Goal: Task Accomplishment & Management: Use online tool/utility

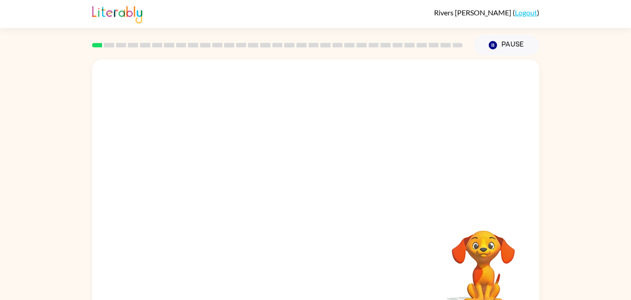
scroll to position [17, 0]
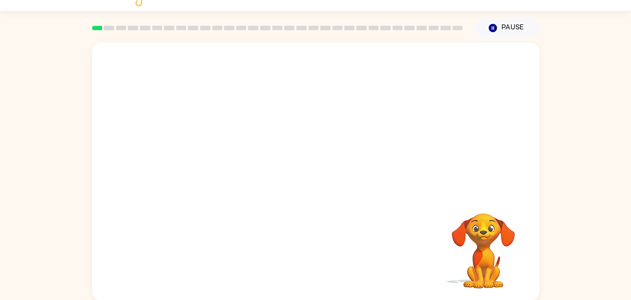
click at [496, 145] on div at bounding box center [315, 118] width 447 height 152
click at [496, 28] on icon "button" at bounding box center [492, 28] width 8 height 8
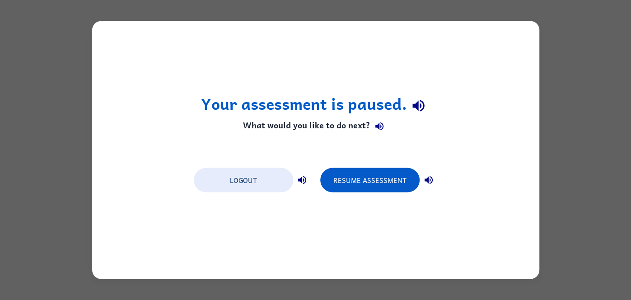
scroll to position [0, 0]
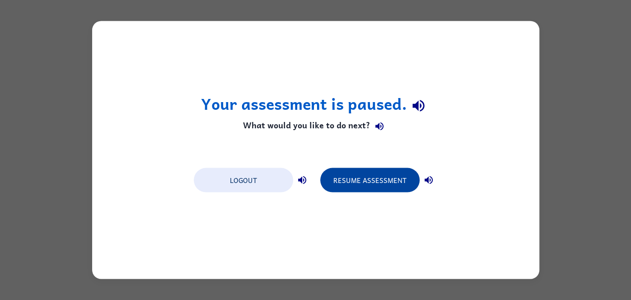
click at [375, 182] on button "Resume Assessment" at bounding box center [369, 180] width 99 height 24
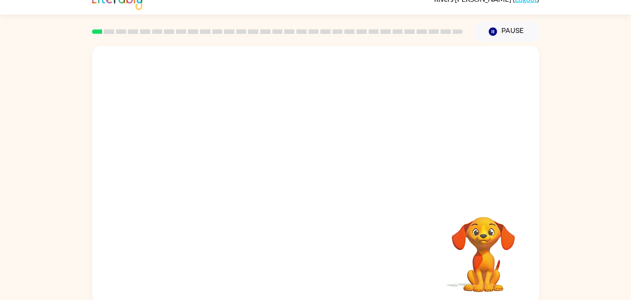
scroll to position [17, 0]
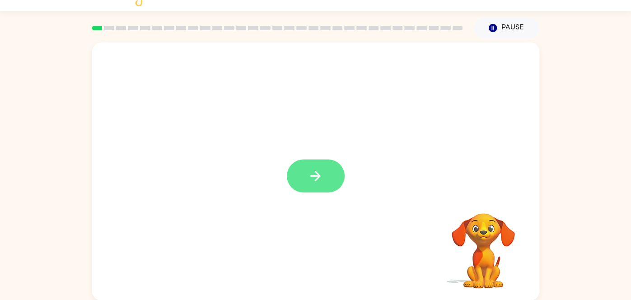
click at [335, 168] on button "button" at bounding box center [316, 175] width 58 height 33
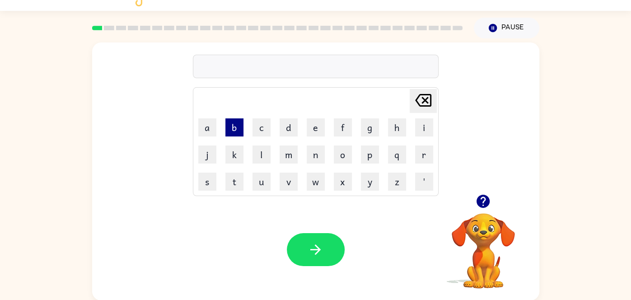
click at [240, 133] on button "b" at bounding box center [234, 127] width 18 height 18
type button "b"
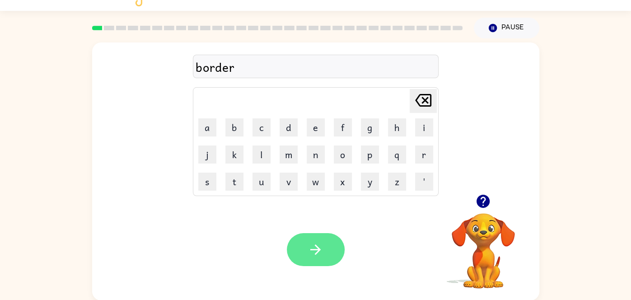
click at [331, 245] on button "button" at bounding box center [316, 249] width 58 height 33
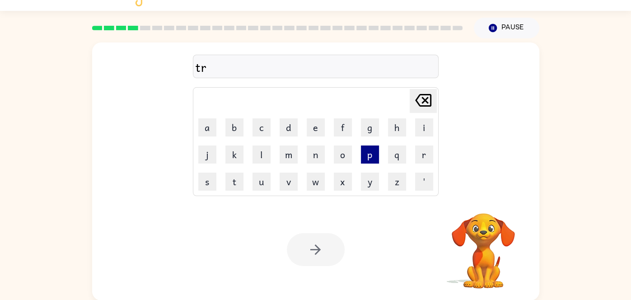
click at [376, 160] on button "p" at bounding box center [370, 154] width 18 height 18
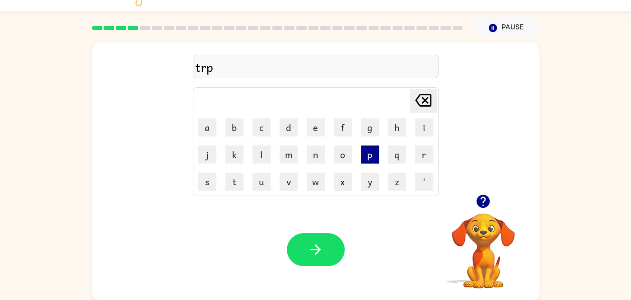
type button "p"
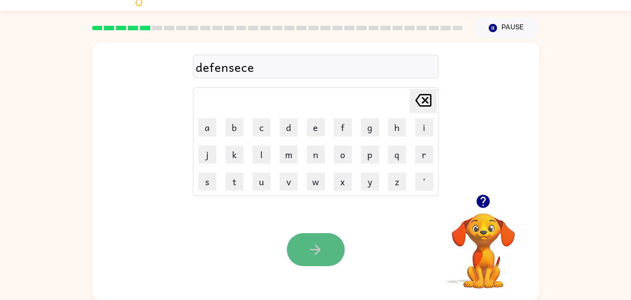
click at [325, 243] on button "button" at bounding box center [316, 249] width 58 height 33
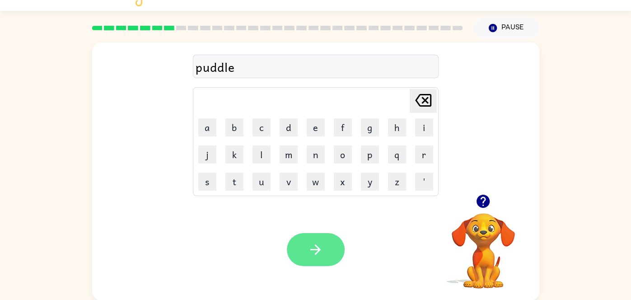
click at [316, 246] on icon "button" at bounding box center [315, 249] width 10 height 10
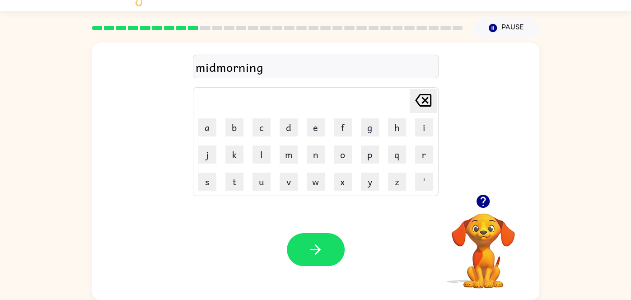
click at [217, 70] on div "midmorning" at bounding box center [316, 66] width 240 height 19
click at [312, 264] on button "button" at bounding box center [316, 249] width 58 height 33
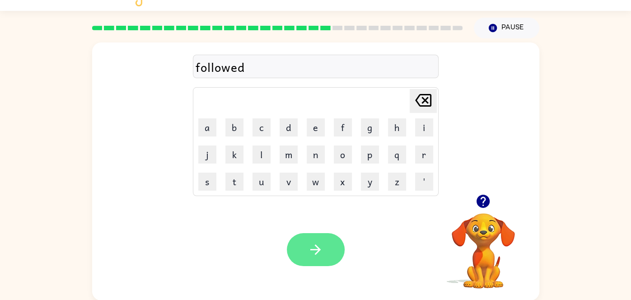
click at [317, 233] on button "button" at bounding box center [316, 249] width 58 height 33
click at [318, 254] on div at bounding box center [316, 249] width 58 height 33
click at [325, 257] on button "button" at bounding box center [316, 249] width 58 height 33
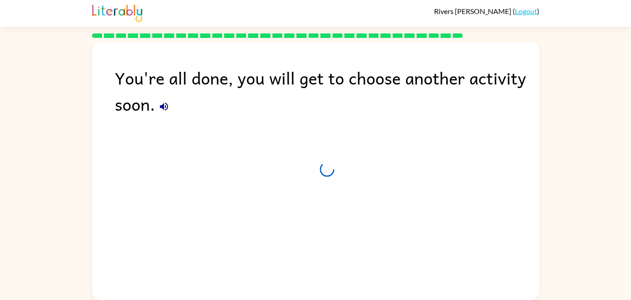
scroll to position [1, 0]
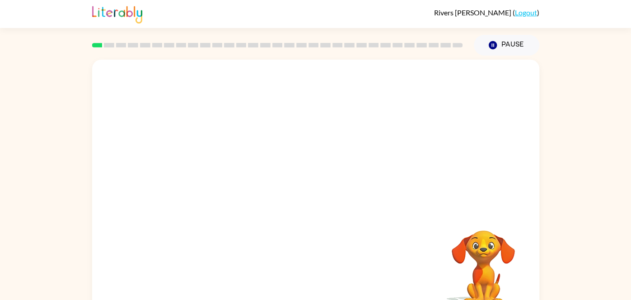
click at [263, 236] on div "Your browser must support playing .mp4 files to use Literably. Please try using…" at bounding box center [315, 189] width 447 height 258
click at [341, 170] on video "Your browser must support playing .mp4 files to use Literably. Please try using…" at bounding box center [315, 136] width 447 height 152
click at [599, 220] on div "Your browser must support playing .mp4 files to use Literably. Please try using…" at bounding box center [315, 187] width 631 height 262
click at [320, 195] on div at bounding box center [316, 193] width 58 height 33
click at [320, 195] on icon "button" at bounding box center [316, 193] width 16 height 16
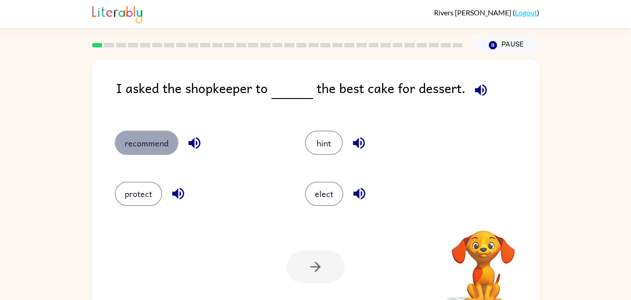
click at [173, 137] on button "recommend" at bounding box center [147, 143] width 64 height 24
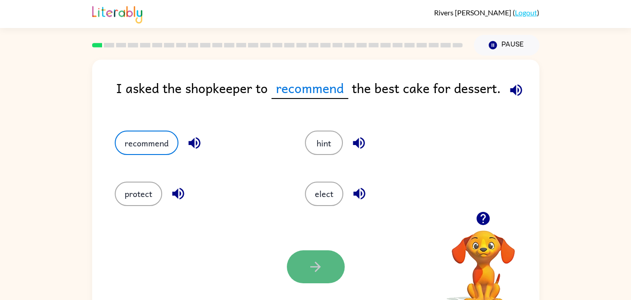
click at [305, 274] on button "button" at bounding box center [316, 266] width 58 height 33
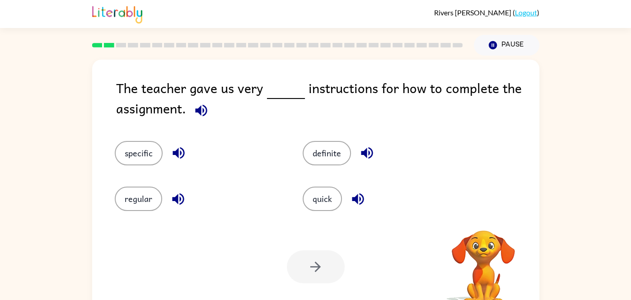
click at [199, 115] on icon "button" at bounding box center [201, 111] width 16 height 16
click at [152, 151] on button "specific" at bounding box center [139, 153] width 48 height 24
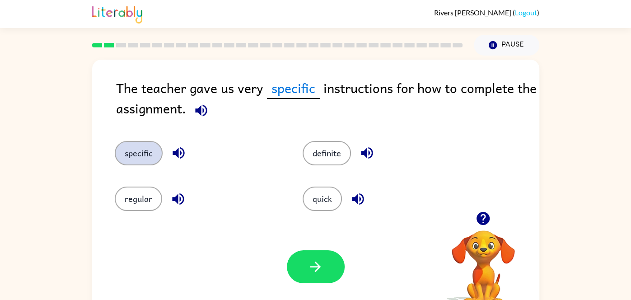
click at [115, 141] on button "specific" at bounding box center [139, 153] width 48 height 24
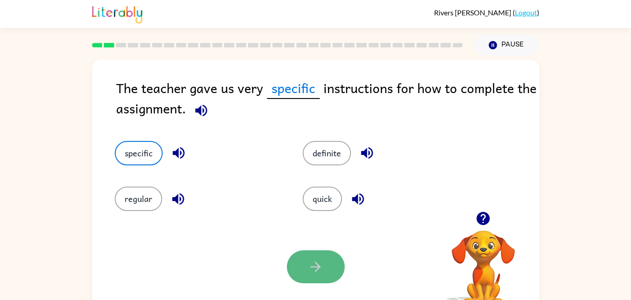
click at [307, 250] on button "button" at bounding box center [316, 266] width 58 height 33
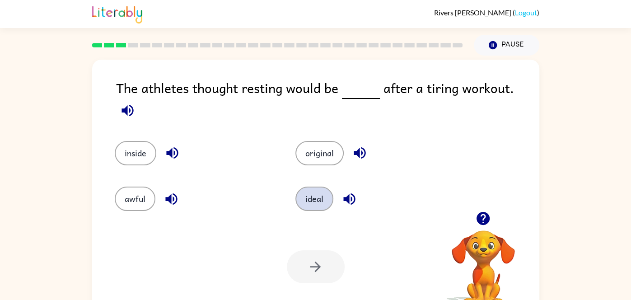
click at [309, 194] on button "ideal" at bounding box center [314, 199] width 38 height 24
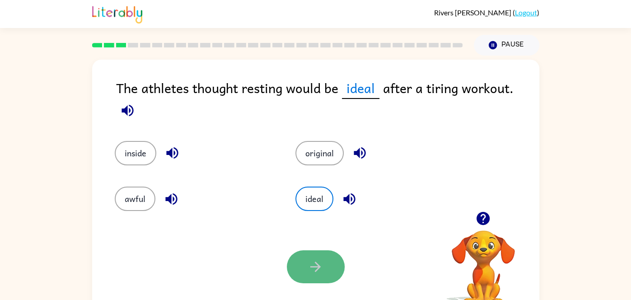
click at [312, 257] on button "button" at bounding box center [316, 266] width 58 height 33
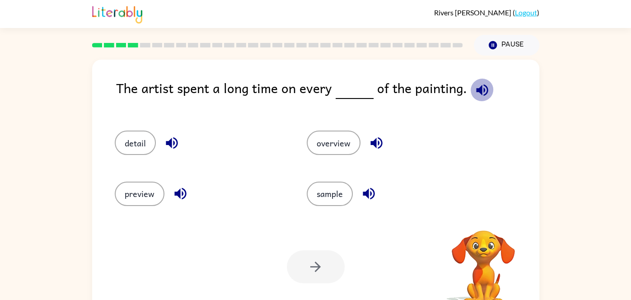
click at [476, 91] on icon "button" at bounding box center [482, 90] width 12 height 12
click at [167, 141] on icon "button" at bounding box center [172, 143] width 12 height 12
click at [144, 132] on button "detail" at bounding box center [135, 143] width 41 height 24
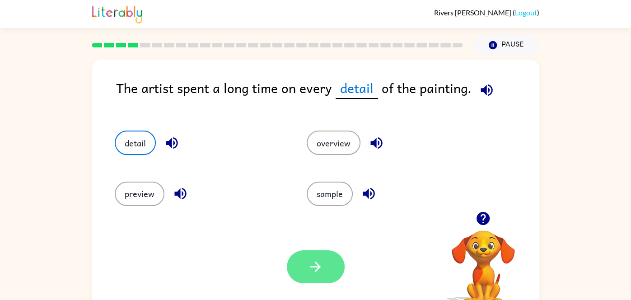
click at [305, 257] on button "button" at bounding box center [316, 266] width 58 height 33
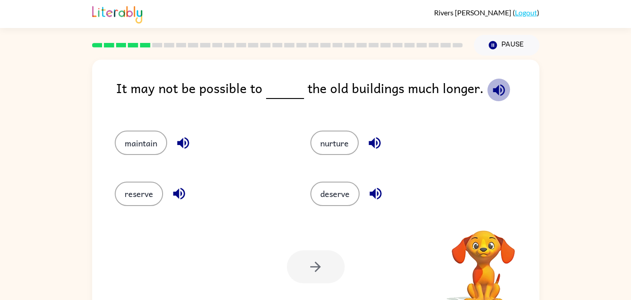
click at [495, 90] on icon "button" at bounding box center [499, 90] width 12 height 12
click at [156, 150] on button "maintain" at bounding box center [141, 143] width 52 height 24
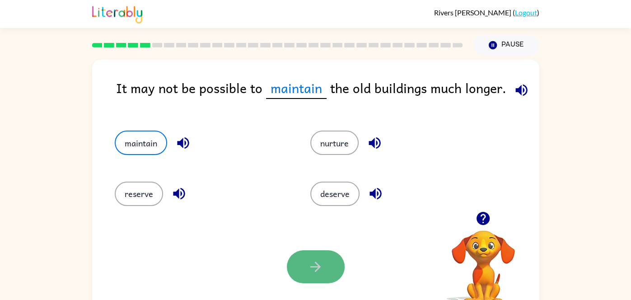
click at [317, 263] on icon "button" at bounding box center [315, 267] width 10 height 10
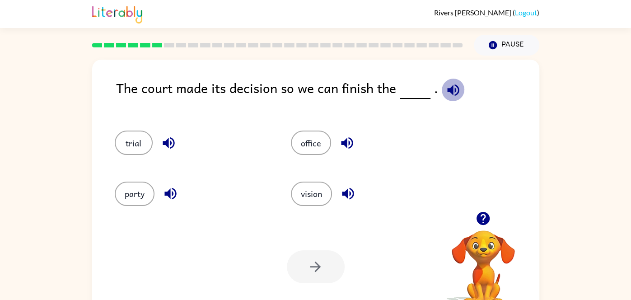
click at [454, 84] on icon "button" at bounding box center [453, 90] width 16 height 16
click at [150, 140] on button "trial" at bounding box center [134, 143] width 38 height 24
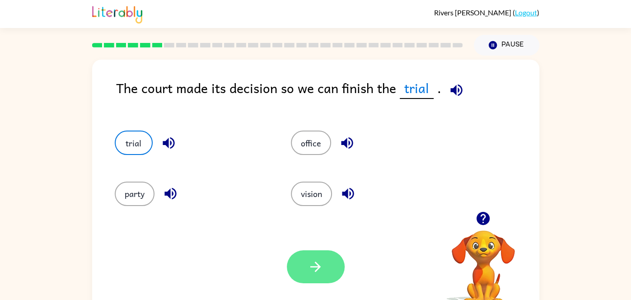
click at [323, 271] on button "button" at bounding box center [316, 266] width 58 height 33
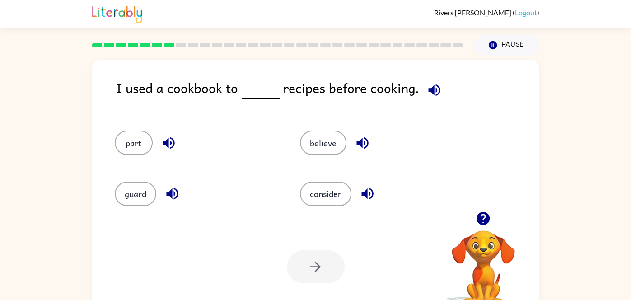
click at [430, 89] on icon "button" at bounding box center [434, 90] width 16 height 16
click at [322, 192] on button "consider" at bounding box center [325, 194] width 51 height 24
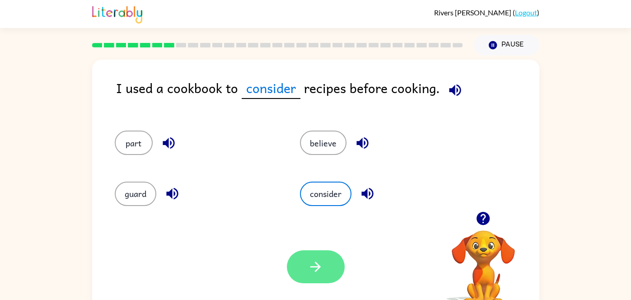
click at [322, 261] on icon "button" at bounding box center [316, 267] width 16 height 16
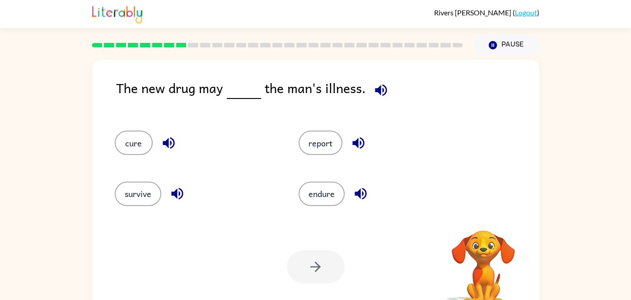
click at [373, 97] on icon "button" at bounding box center [381, 90] width 16 height 16
click at [374, 93] on icon "button" at bounding box center [381, 90] width 16 height 16
click at [369, 92] on button "button" at bounding box center [380, 90] width 23 height 23
click at [126, 138] on button "cure" at bounding box center [134, 143] width 38 height 24
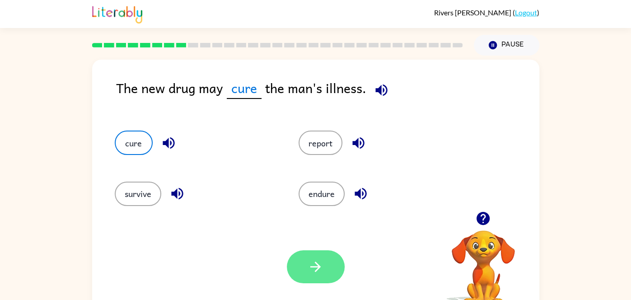
click at [307, 281] on button "button" at bounding box center [316, 266] width 58 height 33
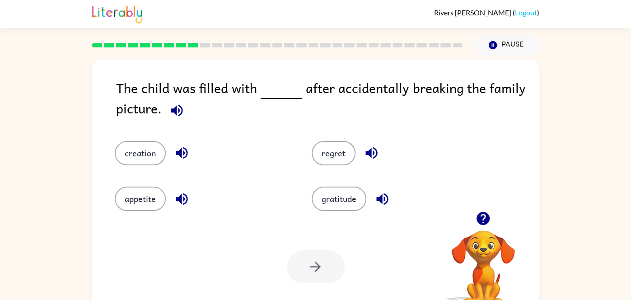
click at [176, 121] on button "button" at bounding box center [176, 110] width 23 height 23
click at [171, 100] on button "button" at bounding box center [176, 110] width 23 height 23
click at [178, 115] on icon "button" at bounding box center [177, 110] width 12 height 12
click at [134, 195] on button "appetite" at bounding box center [140, 199] width 51 height 24
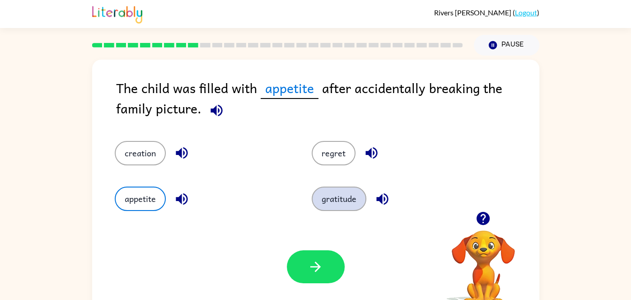
click at [345, 198] on button "gratitude" at bounding box center [339, 199] width 55 height 24
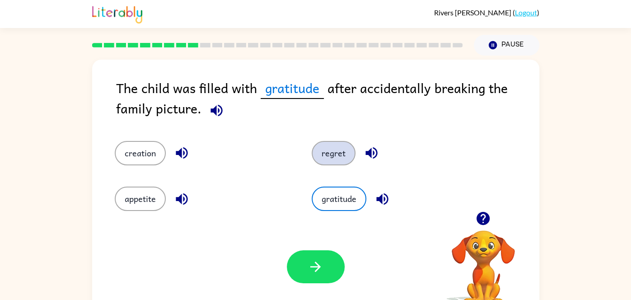
click at [333, 158] on button "regret" at bounding box center [334, 153] width 44 height 24
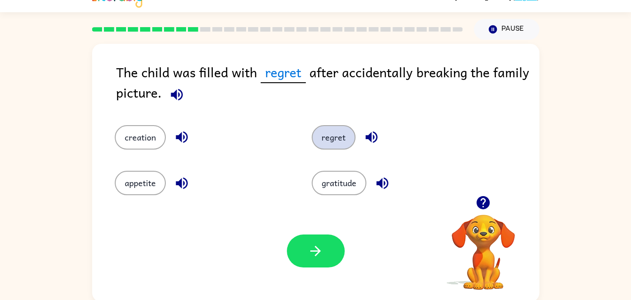
scroll to position [17, 0]
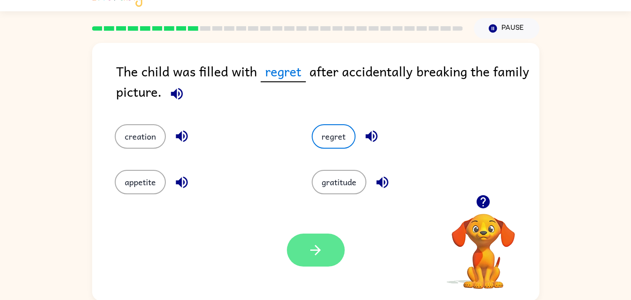
click at [314, 250] on icon "button" at bounding box center [315, 250] width 10 height 10
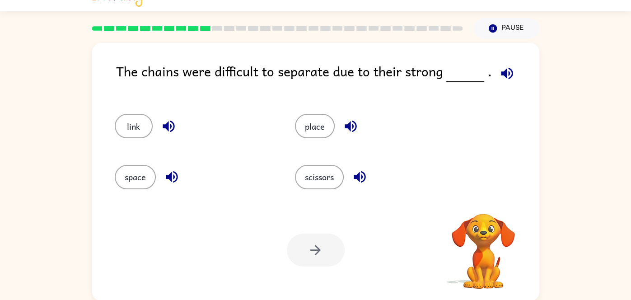
click at [506, 73] on icon "button" at bounding box center [507, 73] width 16 height 16
click at [131, 130] on button "link" at bounding box center [134, 126] width 38 height 24
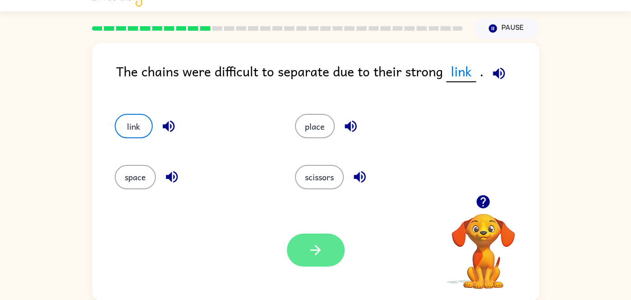
click at [314, 247] on icon "button" at bounding box center [316, 250] width 16 height 16
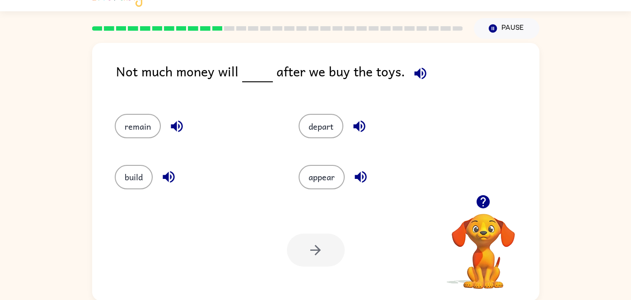
click at [414, 73] on icon "button" at bounding box center [420, 73] width 12 height 12
click at [319, 176] on button "appear" at bounding box center [322, 177] width 46 height 24
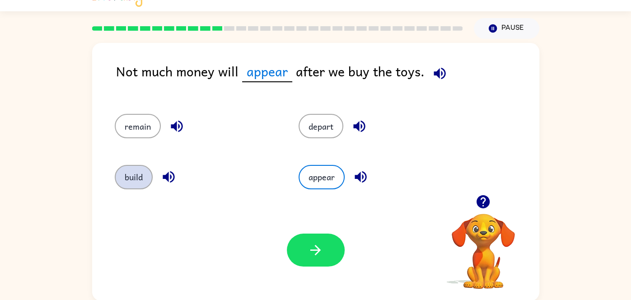
click at [120, 169] on button "build" at bounding box center [134, 177] width 38 height 24
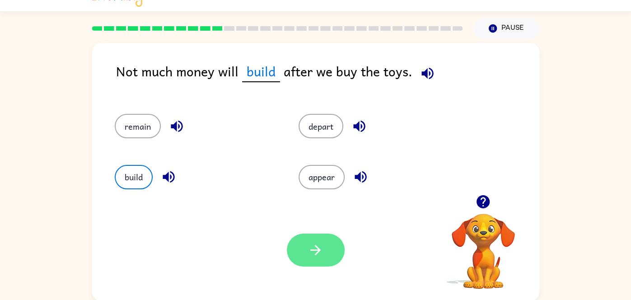
click at [306, 247] on button "button" at bounding box center [316, 249] width 58 height 33
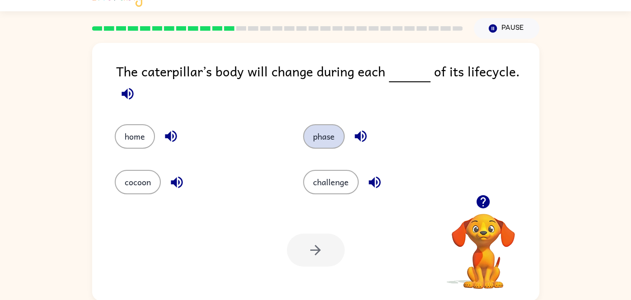
click at [324, 145] on button "phase" at bounding box center [324, 136] width 42 height 24
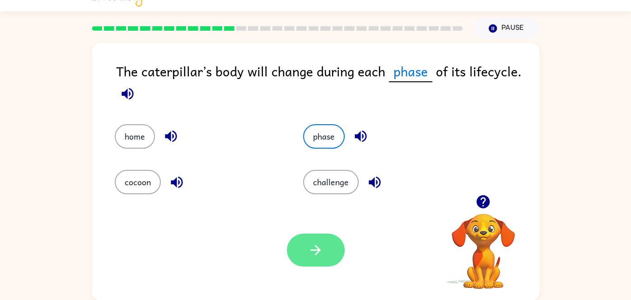
click at [309, 249] on icon "button" at bounding box center [316, 250] width 16 height 16
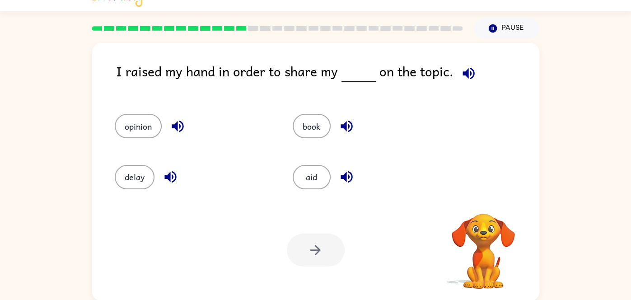
click at [466, 75] on icon "button" at bounding box center [468, 73] width 12 height 12
click at [304, 130] on button "book" at bounding box center [312, 126] width 38 height 24
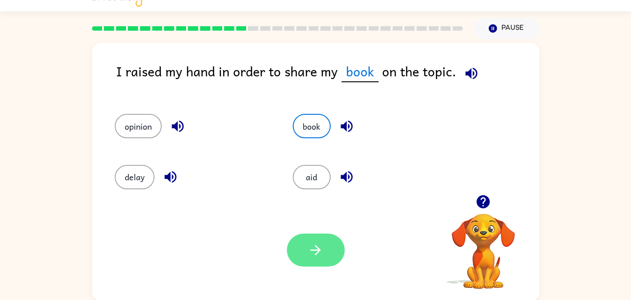
click at [322, 251] on icon "button" at bounding box center [316, 250] width 16 height 16
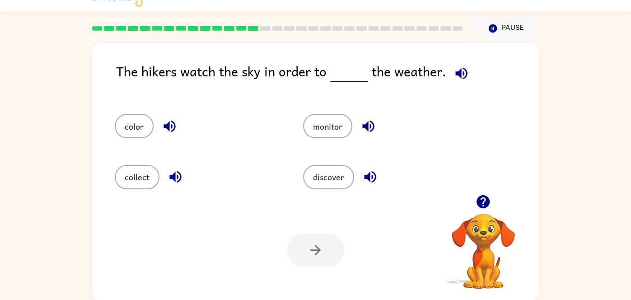
click at [453, 77] on icon "button" at bounding box center [461, 73] width 16 height 16
click at [336, 170] on button "discover" at bounding box center [328, 177] width 51 height 24
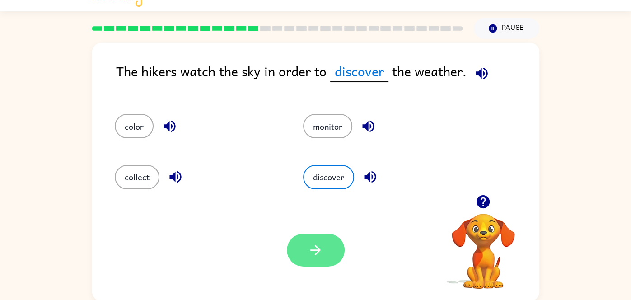
click at [313, 251] on icon "button" at bounding box center [316, 250] width 16 height 16
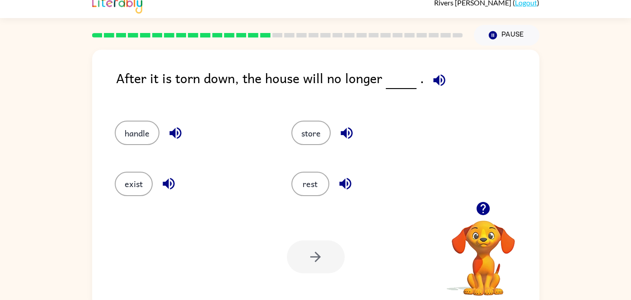
scroll to position [0, 0]
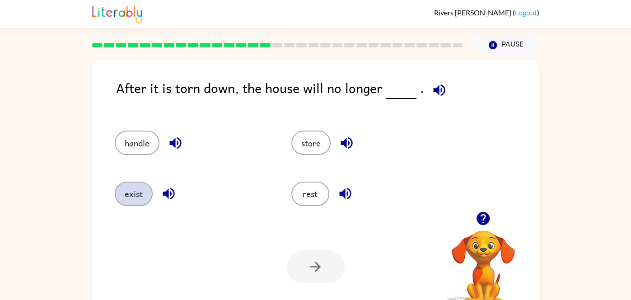
click at [137, 203] on button "exist" at bounding box center [134, 194] width 38 height 24
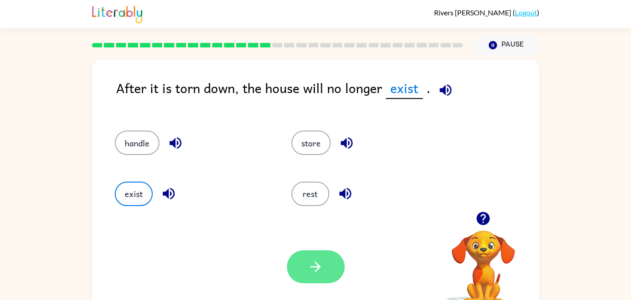
click at [307, 261] on button "button" at bounding box center [316, 266] width 58 height 33
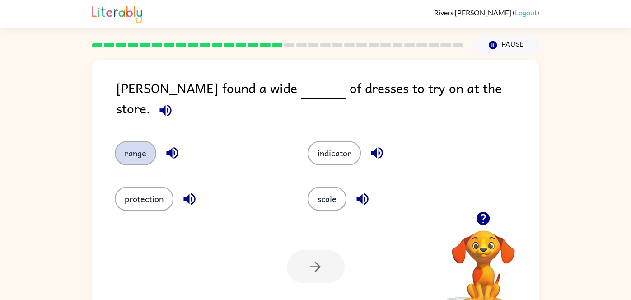
click at [135, 150] on button "range" at bounding box center [136, 153] width 42 height 24
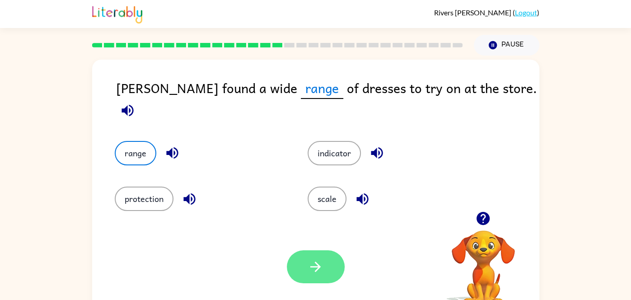
click at [318, 266] on icon "button" at bounding box center [315, 267] width 10 height 10
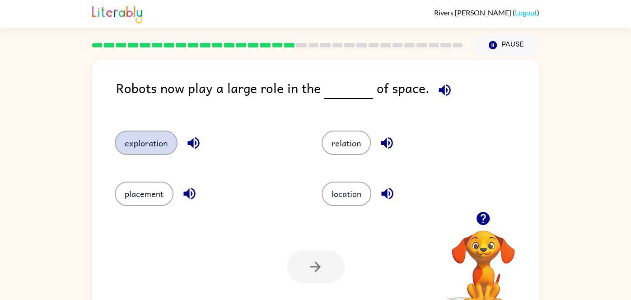
click at [149, 151] on button "exploration" at bounding box center [146, 143] width 63 height 24
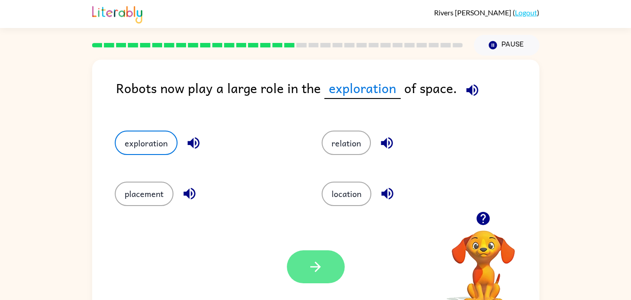
click at [306, 273] on button "button" at bounding box center [316, 266] width 58 height 33
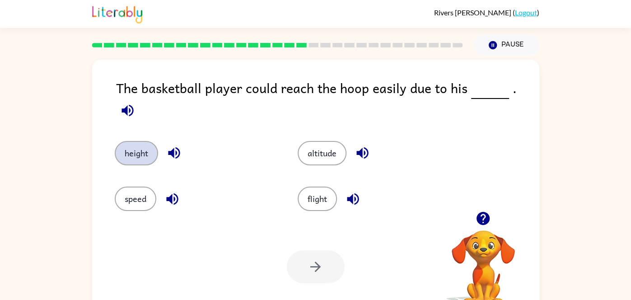
click at [140, 141] on button "height" at bounding box center [136, 153] width 43 height 24
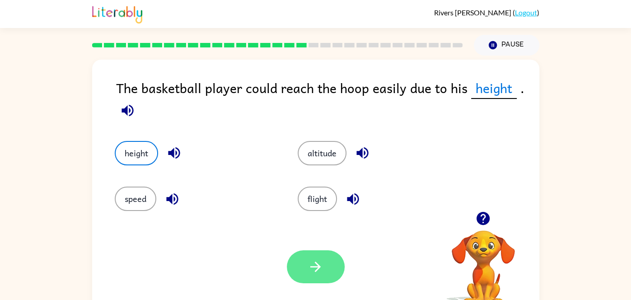
click at [322, 267] on icon "button" at bounding box center [316, 267] width 16 height 16
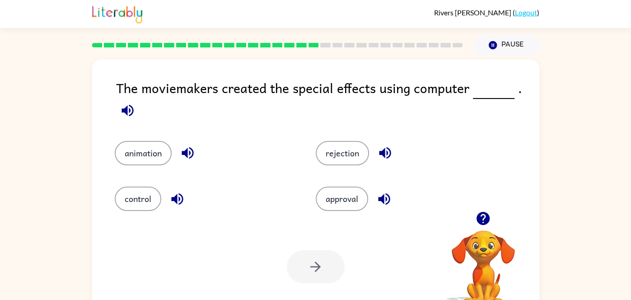
click at [129, 118] on icon "button" at bounding box center [128, 111] width 16 height 16
click at [148, 155] on button "animation" at bounding box center [143, 153] width 57 height 24
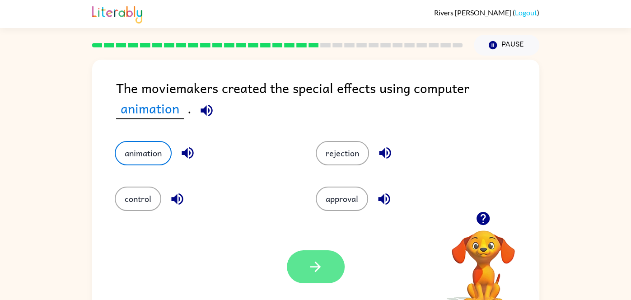
click at [306, 260] on button "button" at bounding box center [316, 266] width 58 height 33
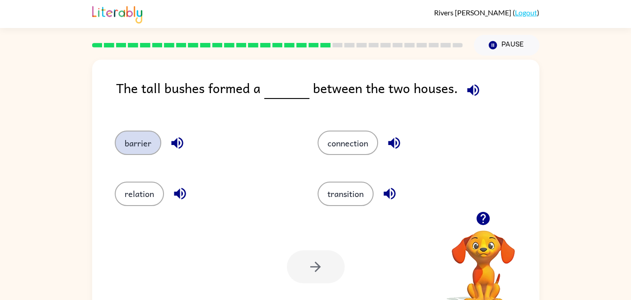
click at [137, 145] on button "barrier" at bounding box center [138, 143] width 47 height 24
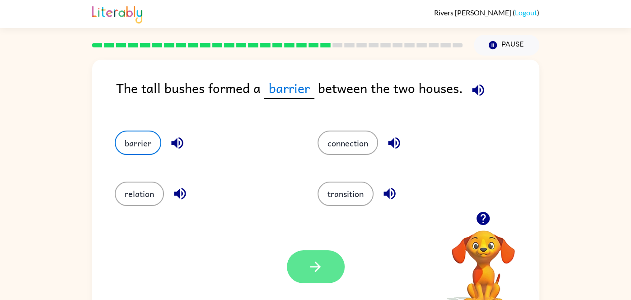
click at [308, 266] on icon "button" at bounding box center [316, 267] width 16 height 16
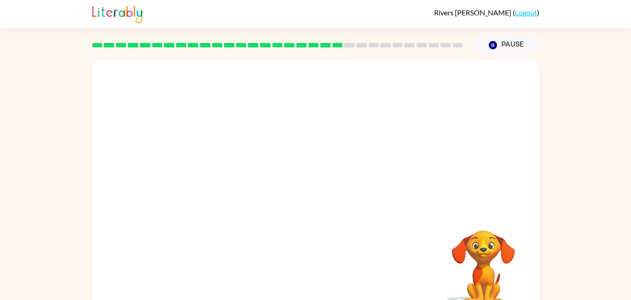
scroll to position [17, 0]
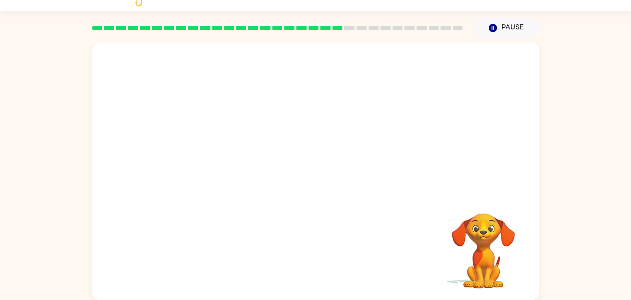
click at [432, 271] on div "Your browser must support playing .mp4 files to use Literably. Please try using…" at bounding box center [315, 171] width 447 height 258
click at [475, 288] on video "Your browser must support playing .mp4 files to use Literably. Please try using…" at bounding box center [483, 244] width 90 height 90
click at [491, 116] on video "Your browser must support playing .mp4 files to use Literably. Please try using…" at bounding box center [315, 118] width 447 height 152
click at [241, 165] on video "Your browser must support playing .mp4 files to use Literably. Please try using…" at bounding box center [315, 118] width 447 height 152
click at [237, 56] on video "Your browser must support playing .mp4 files to use Literably. Please try using…" at bounding box center [315, 118] width 447 height 152
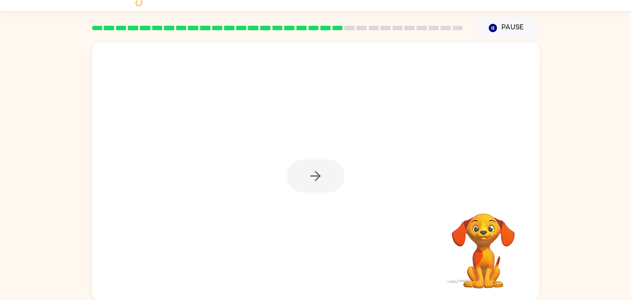
click at [318, 177] on icon "button" at bounding box center [315, 176] width 10 height 10
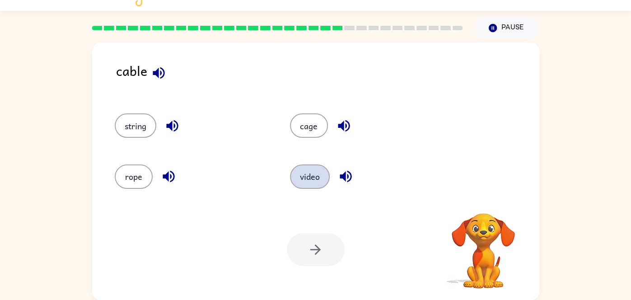
click at [314, 173] on button "video" at bounding box center [310, 176] width 40 height 24
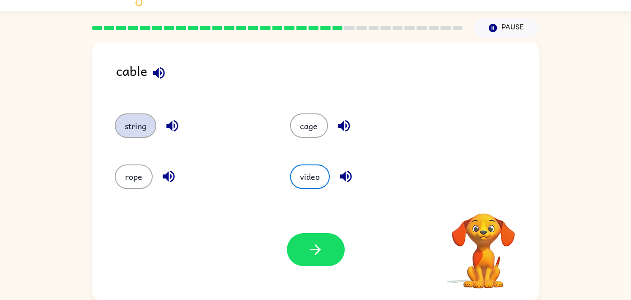
click at [138, 128] on button "string" at bounding box center [136, 125] width 42 height 24
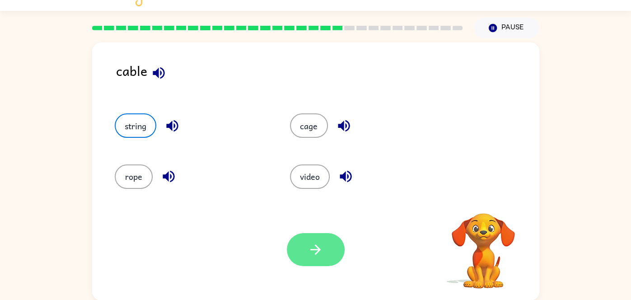
click at [303, 261] on button "button" at bounding box center [316, 249] width 58 height 33
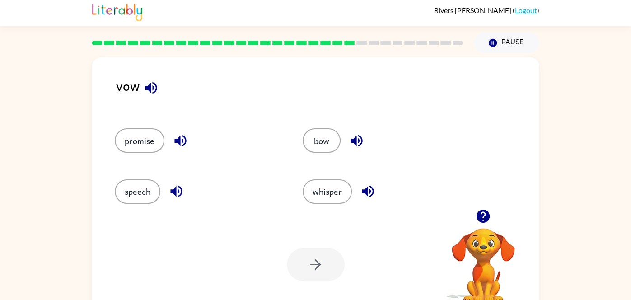
scroll to position [0, 0]
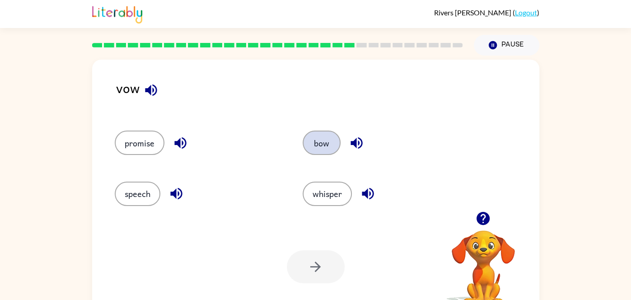
click at [329, 144] on button "bow" at bounding box center [322, 143] width 38 height 24
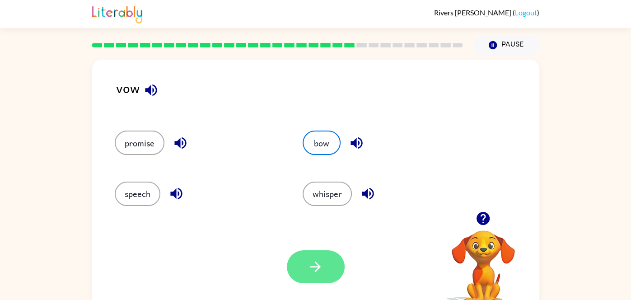
click at [327, 266] on button "button" at bounding box center [316, 266] width 58 height 33
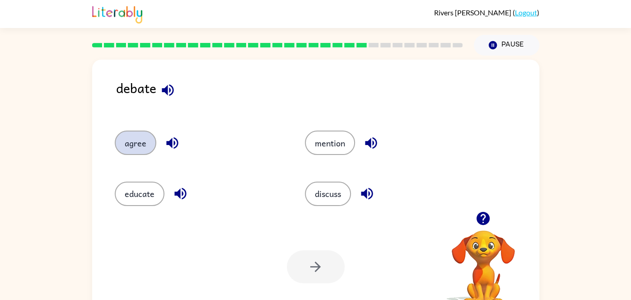
click at [138, 145] on button "agree" at bounding box center [136, 143] width 42 height 24
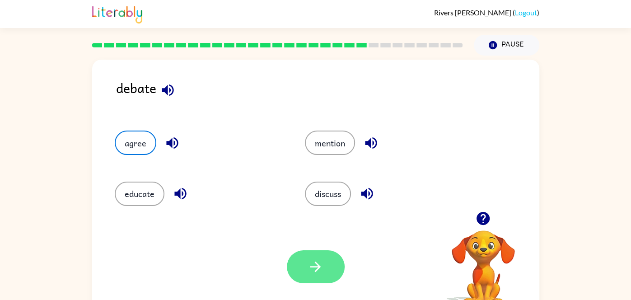
click at [309, 261] on icon "button" at bounding box center [316, 267] width 16 height 16
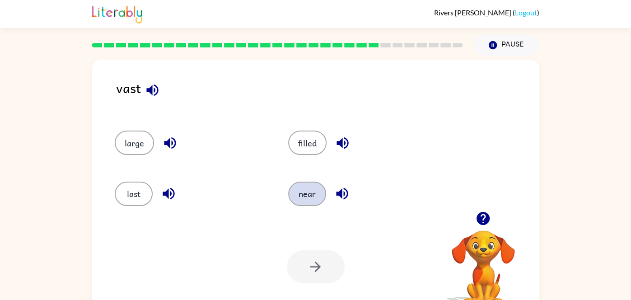
click at [300, 195] on button "near" at bounding box center [307, 194] width 38 height 24
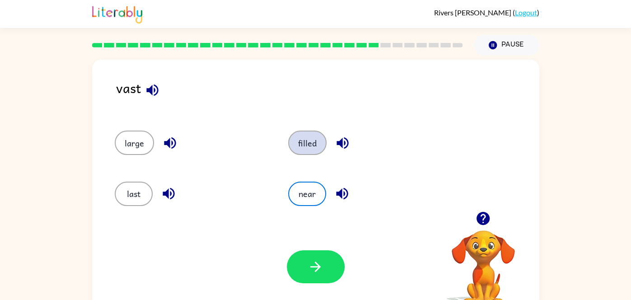
click at [304, 154] on button "filled" at bounding box center [307, 143] width 38 height 24
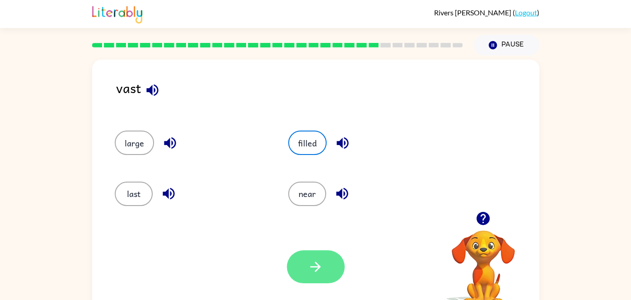
click at [315, 272] on icon "button" at bounding box center [316, 267] width 16 height 16
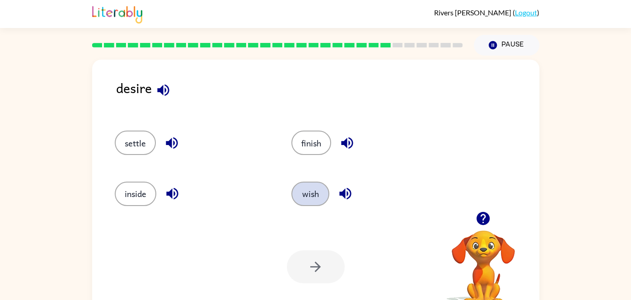
click at [312, 195] on button "wish" at bounding box center [310, 194] width 38 height 24
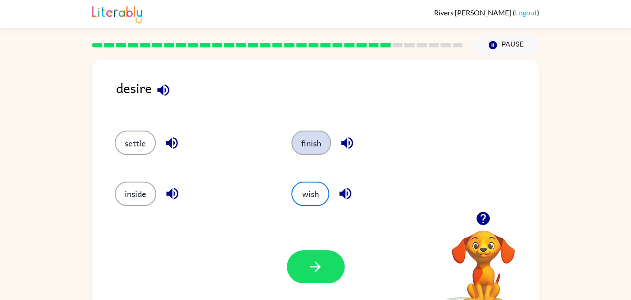
click at [299, 144] on button "finish" at bounding box center [311, 143] width 40 height 24
click at [307, 203] on button "wish" at bounding box center [310, 194] width 38 height 24
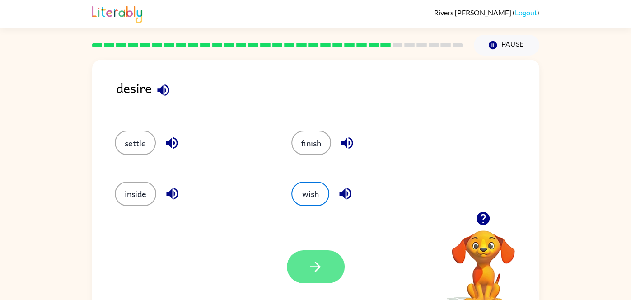
click at [315, 256] on button "button" at bounding box center [316, 266] width 58 height 33
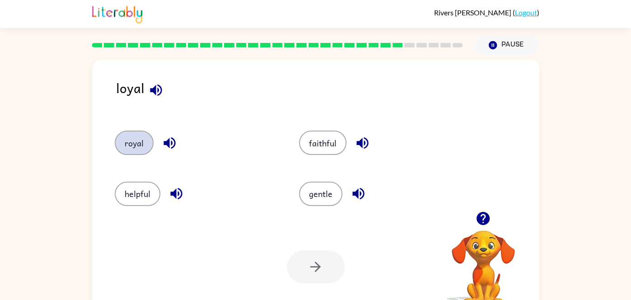
click at [135, 140] on button "royal" at bounding box center [134, 143] width 39 height 24
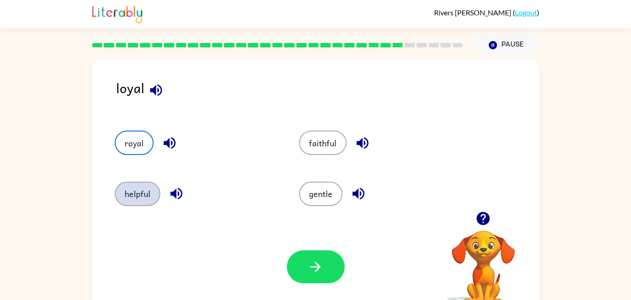
click at [139, 197] on button "helpful" at bounding box center [138, 194] width 46 height 24
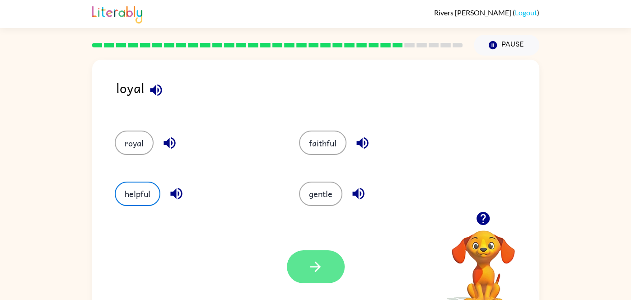
click at [308, 263] on icon "button" at bounding box center [316, 267] width 16 height 16
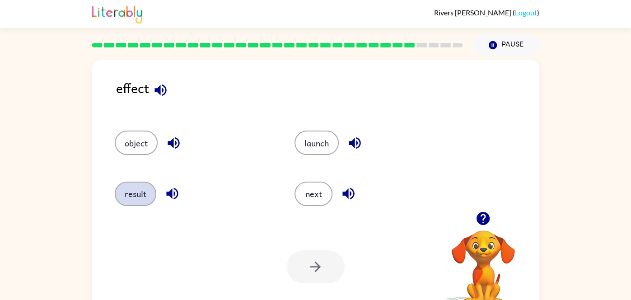
click at [135, 187] on button "result" at bounding box center [136, 194] width 42 height 24
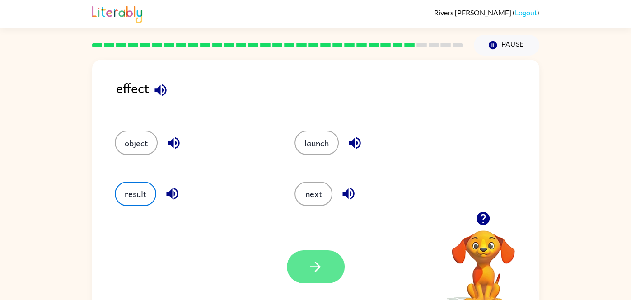
click at [316, 274] on icon "button" at bounding box center [316, 267] width 16 height 16
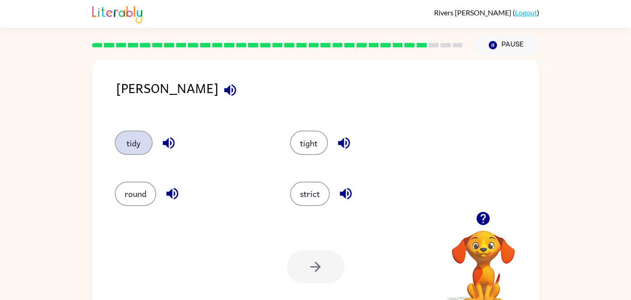
click at [128, 145] on button "tidy" at bounding box center [134, 143] width 38 height 24
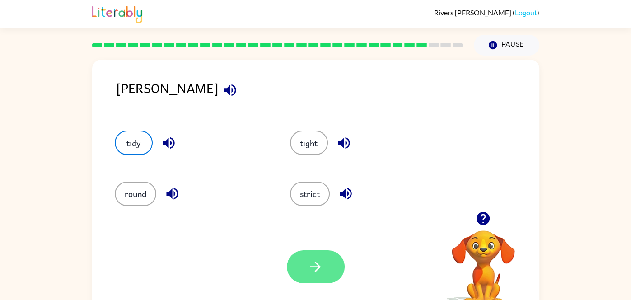
click at [308, 269] on icon "button" at bounding box center [316, 267] width 16 height 16
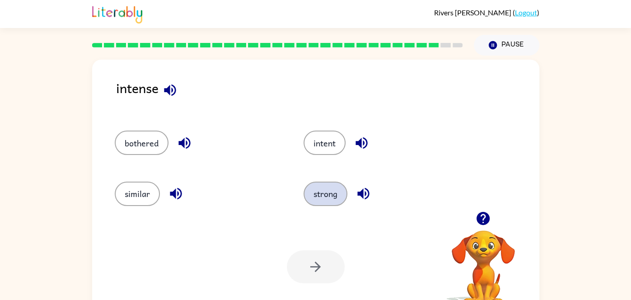
click at [331, 192] on button "strong" at bounding box center [326, 194] width 44 height 24
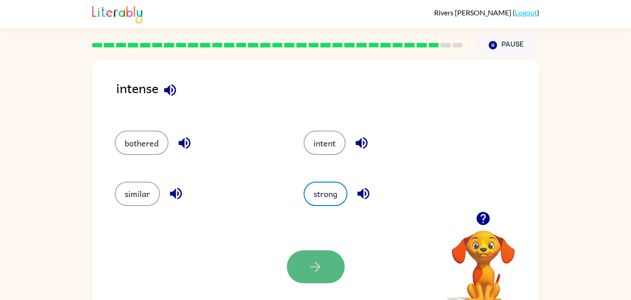
click at [309, 278] on button "button" at bounding box center [316, 266] width 58 height 33
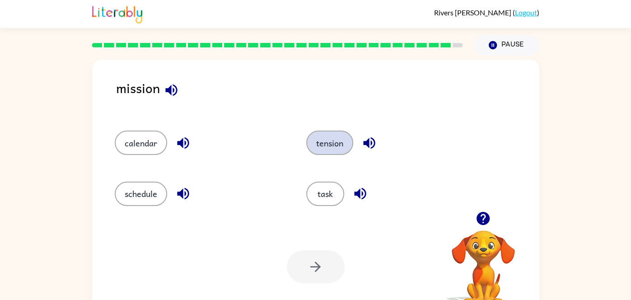
click at [322, 143] on button "tension" at bounding box center [329, 143] width 47 height 24
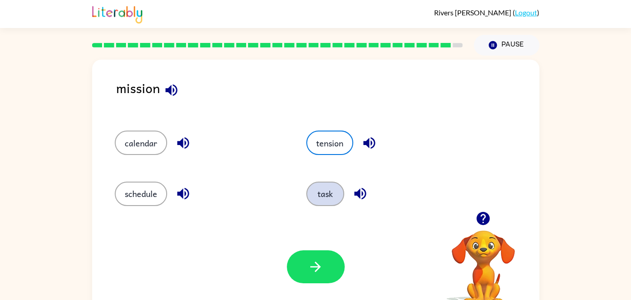
click at [320, 194] on button "task" at bounding box center [325, 194] width 38 height 24
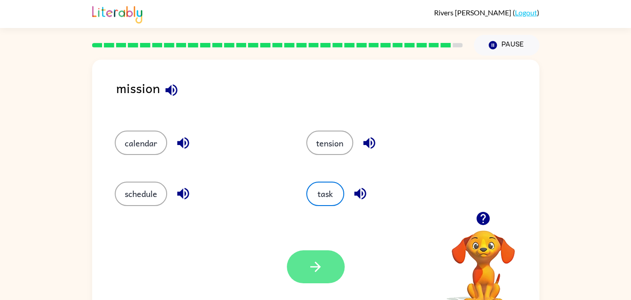
click at [324, 273] on button "button" at bounding box center [316, 266] width 58 height 33
